Goal: Find specific page/section: Find specific page/section

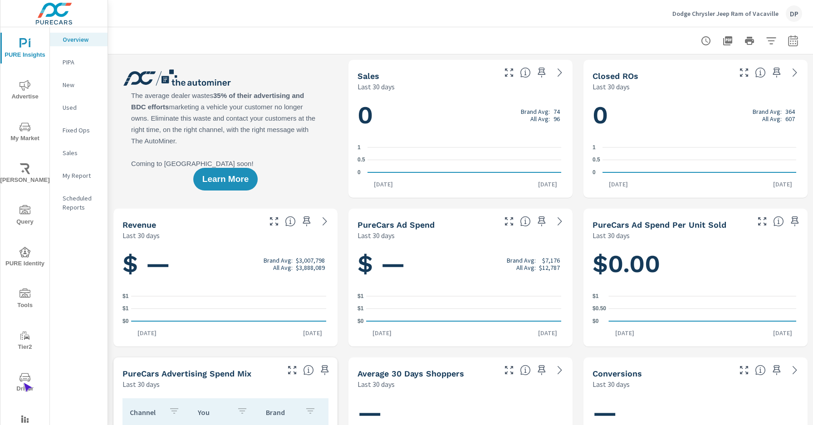
click at [23, 383] on span "Driver" at bounding box center [25, 383] width 44 height 22
